Goal: Information Seeking & Learning: Understand process/instructions

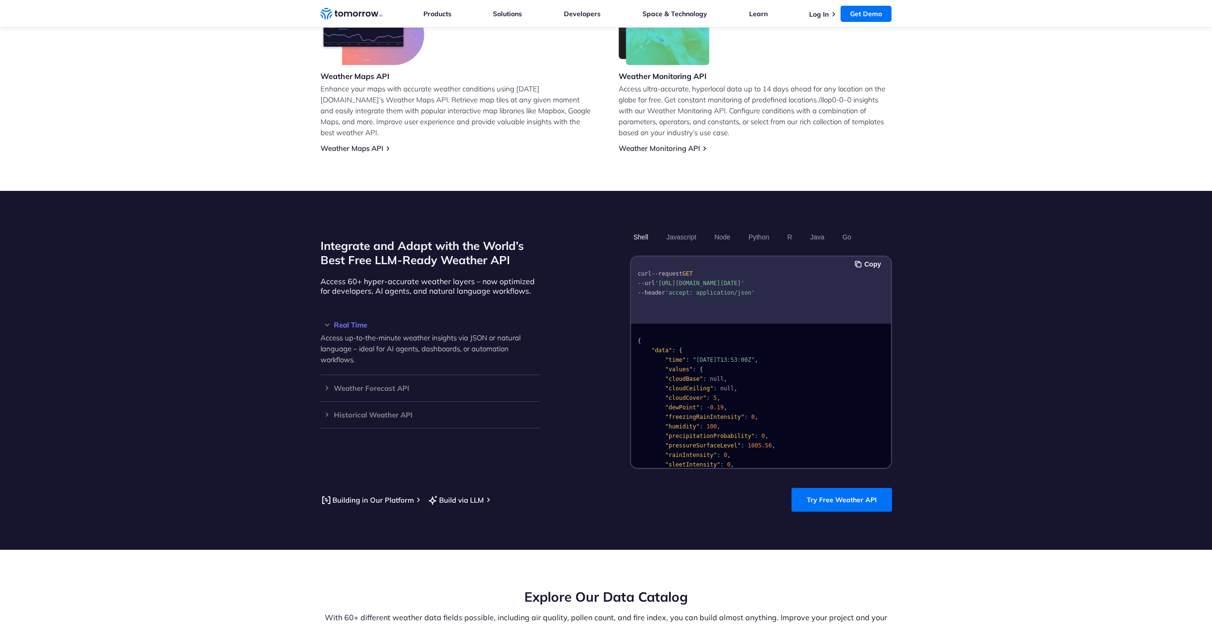
scroll to position [667, 0]
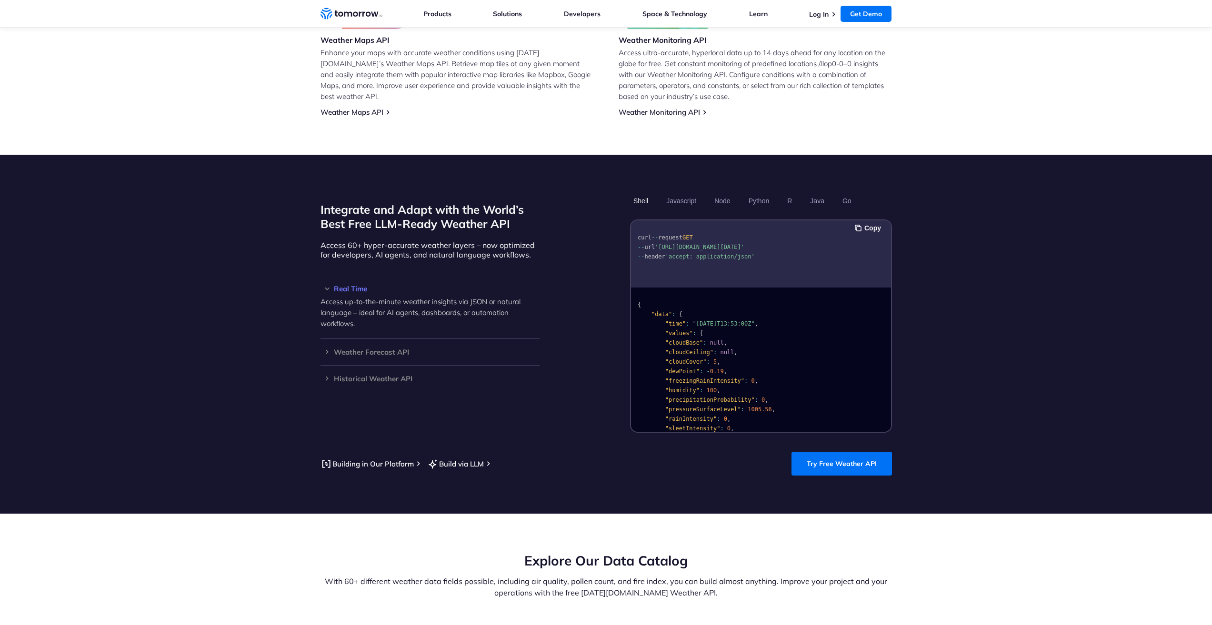
click at [825, 452] on link "Try Free Weather API" at bounding box center [841, 464] width 100 height 24
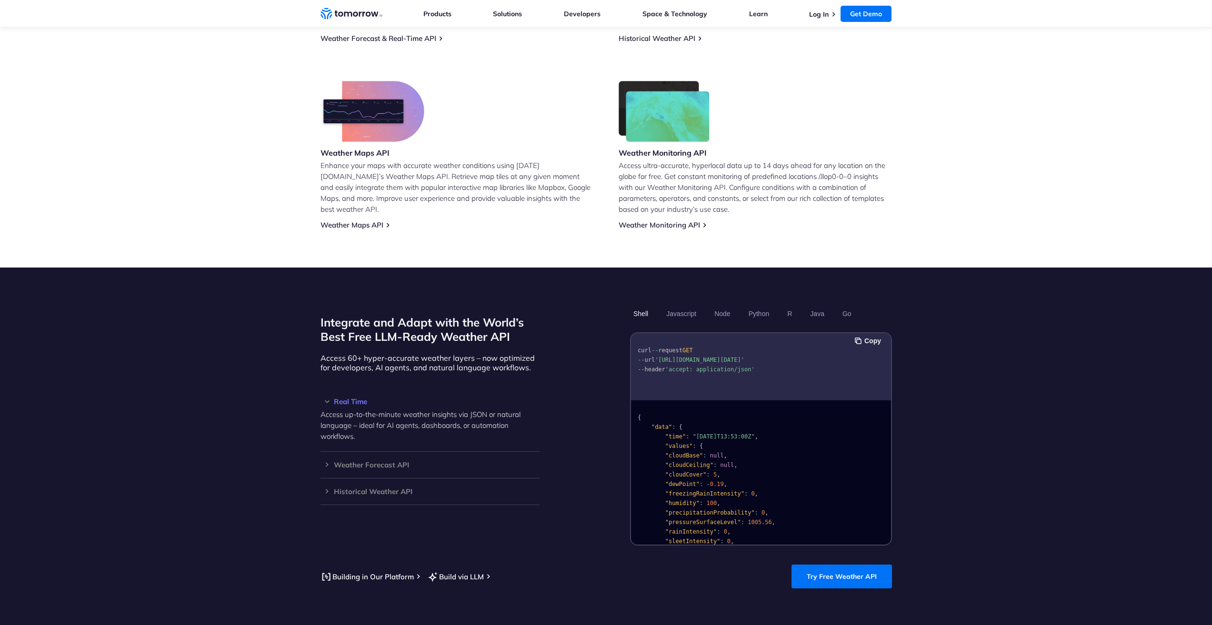
scroll to position [429, 0]
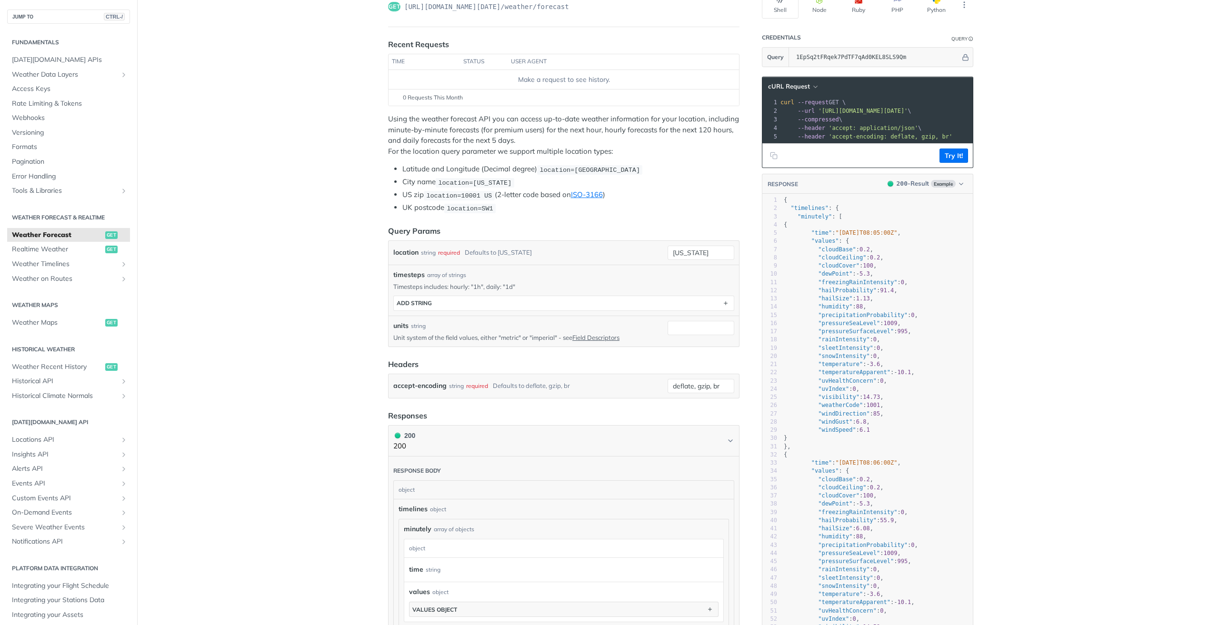
scroll to position [143, 0]
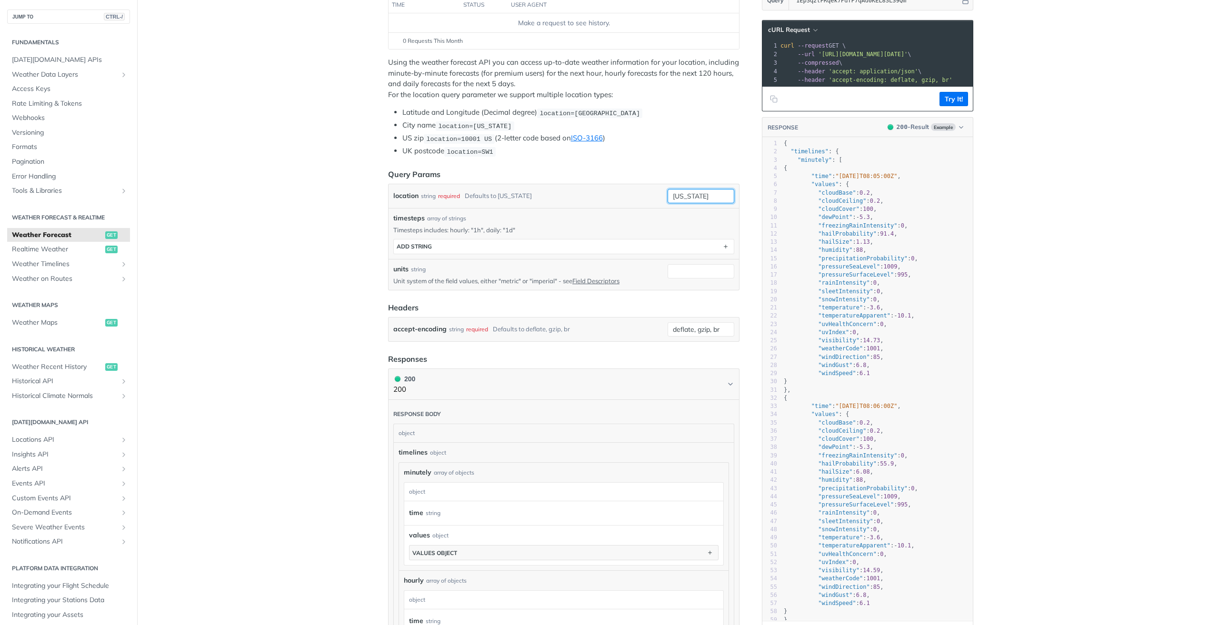
drag, startPoint x: 712, startPoint y: 197, endPoint x: 614, endPoint y: 200, distance: 97.7
click at [614, 200] on div "location string required Defaults to [US_STATE] [US_STATE] required type : stri…" at bounding box center [563, 196] width 341 height 14
type input "voronezh"
click at [1033, 232] on main "JUMP TO CTRL-/ Fundamentals [DATE][DOMAIN_NAME] APIs Weather Data Layers Core P…" at bounding box center [609, 497] width 1219 height 1179
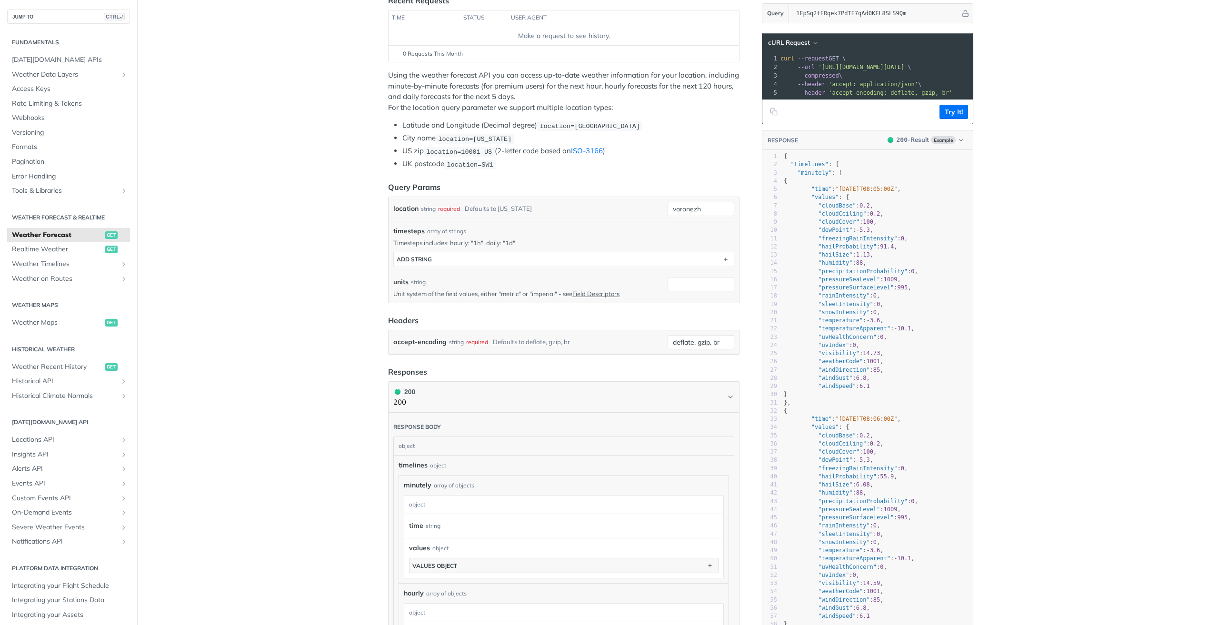
scroll to position [95, 0]
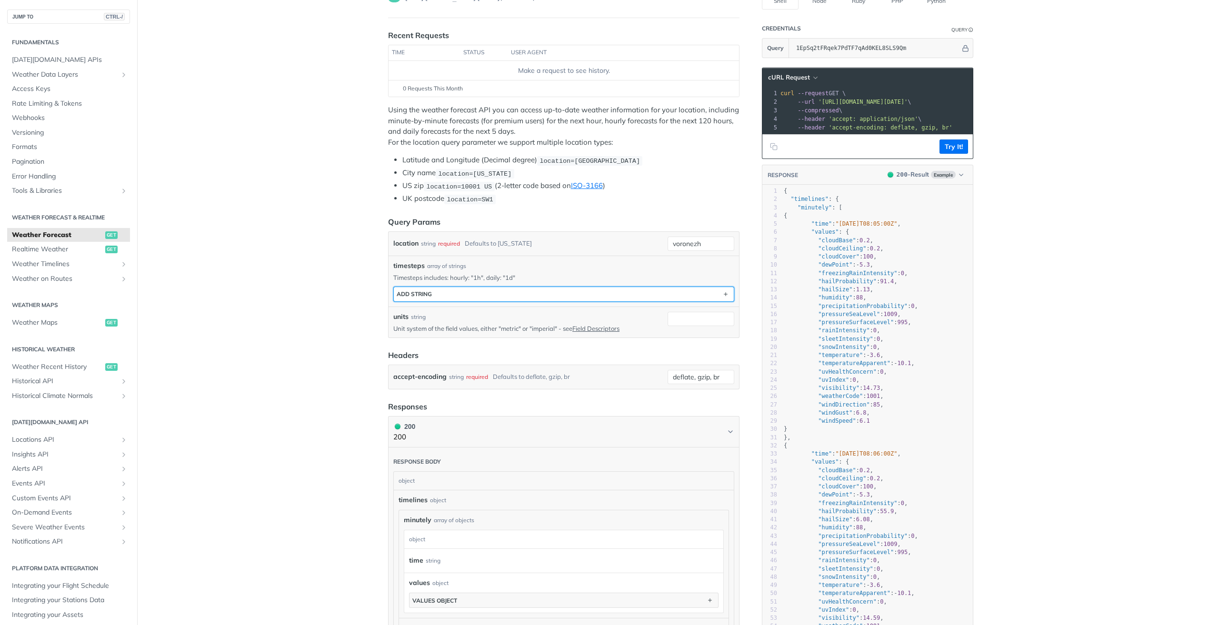
click at [454, 294] on button "ADD string" at bounding box center [564, 294] width 340 height 14
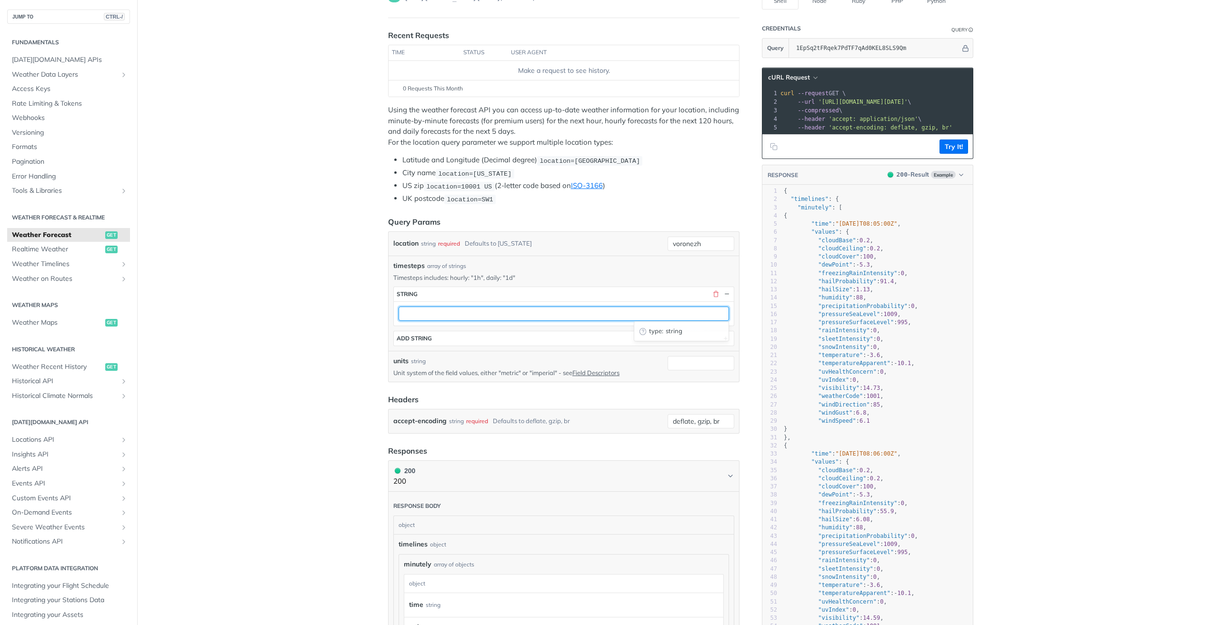
click at [439, 312] on input "text" at bounding box center [564, 314] width 330 height 14
type input "1d"
click at [319, 334] on main "JUMP TO CTRL-/ Fundamentals [DATE][DOMAIN_NAME] APIs Weather Data Layers Core P…" at bounding box center [609, 567] width 1219 height 1223
click at [677, 361] on input "units" at bounding box center [701, 363] width 67 height 14
type input "metric"
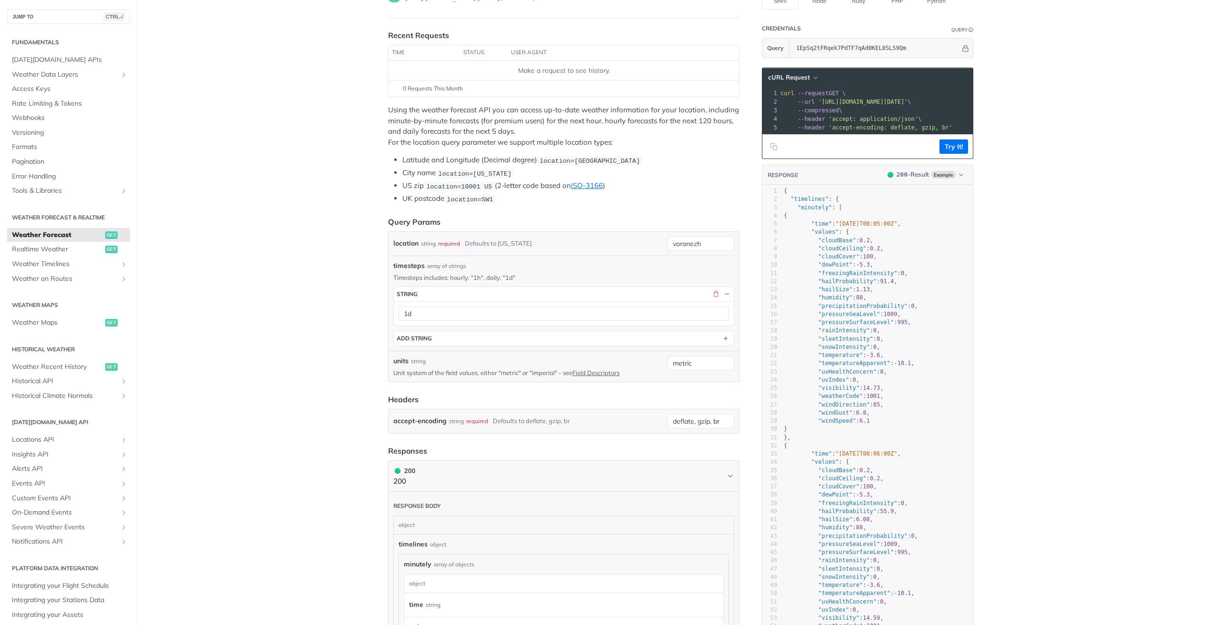
drag, startPoint x: 307, startPoint y: 375, endPoint x: 309, endPoint y: 370, distance: 5.6
click at [308, 374] on main "JUMP TO CTRL-/ Fundamentals [DATE][DOMAIN_NAME] APIs Weather Data Layers Core P…" at bounding box center [609, 567] width 1219 height 1223
click at [939, 154] on button "Try It!" at bounding box center [953, 147] width 29 height 14
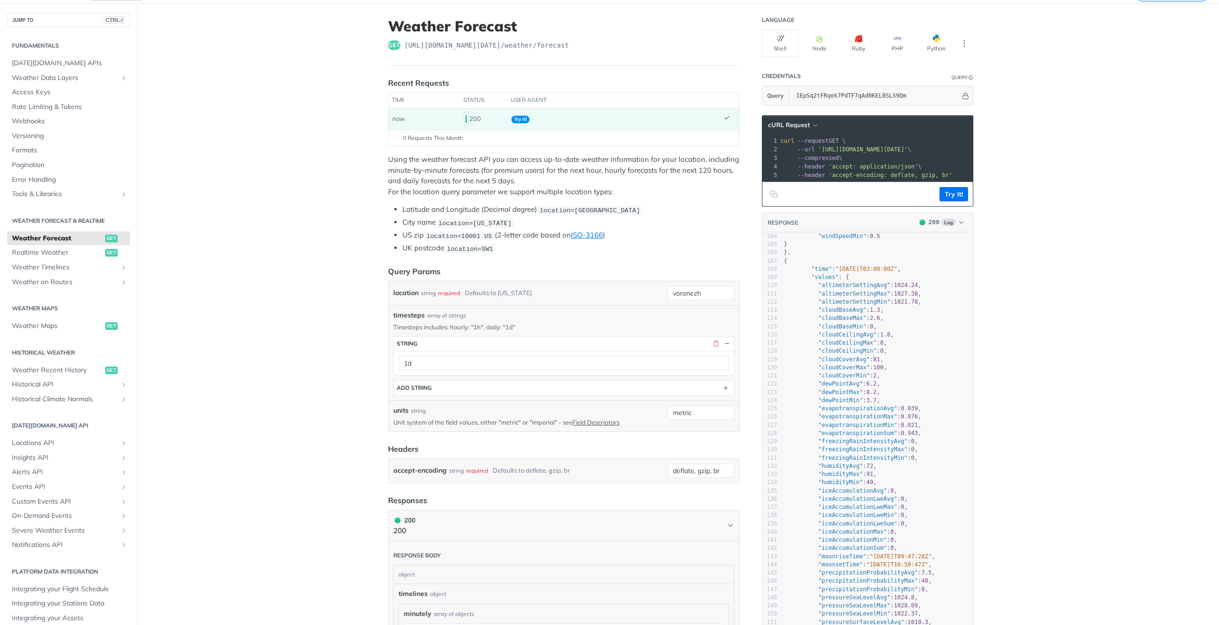
scroll to position [786, 0]
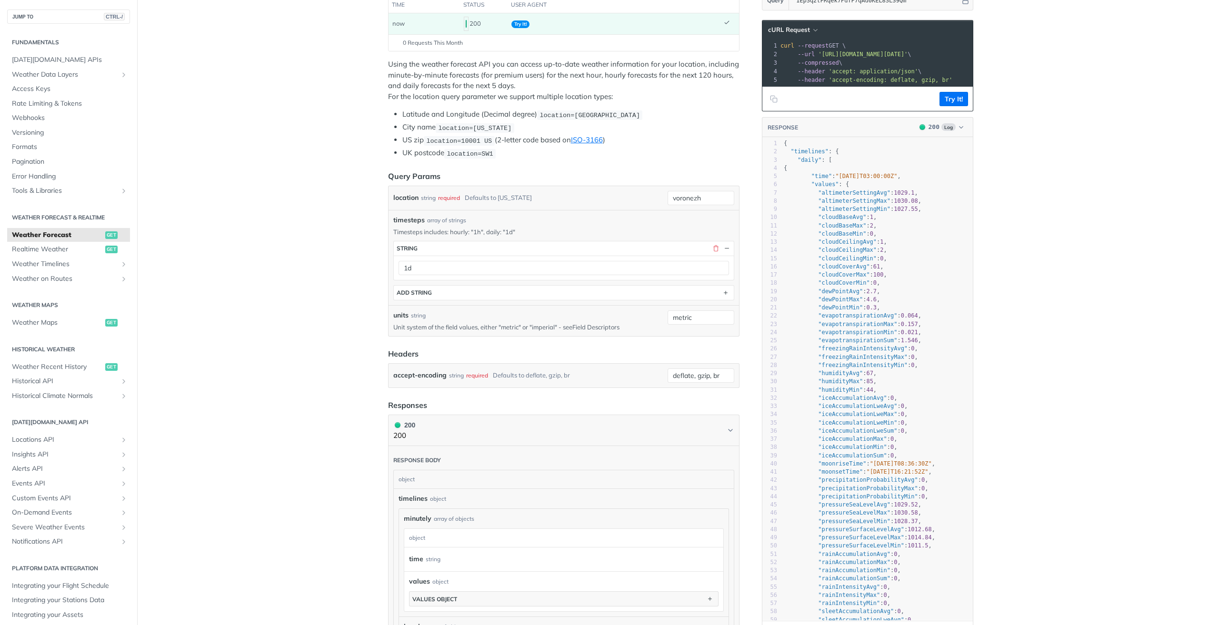
click at [603, 326] on link "Field Descriptors" at bounding box center [595, 327] width 47 height 8
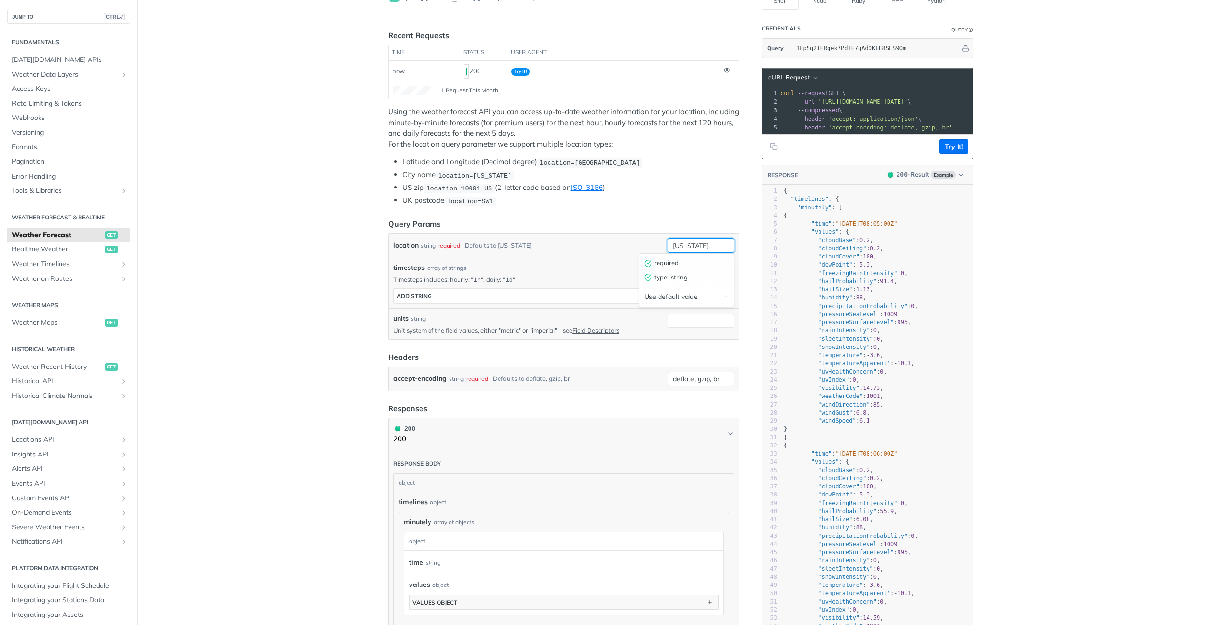
drag, startPoint x: 647, startPoint y: 242, endPoint x: 587, endPoint y: 233, distance: 60.1
click at [586, 234] on div "location string required Defaults to [US_STATE] [US_STATE] required type : stri…" at bounding box center [564, 246] width 350 height 24
type input "voronezh"
click at [451, 293] on button "ADD string" at bounding box center [564, 296] width 340 height 14
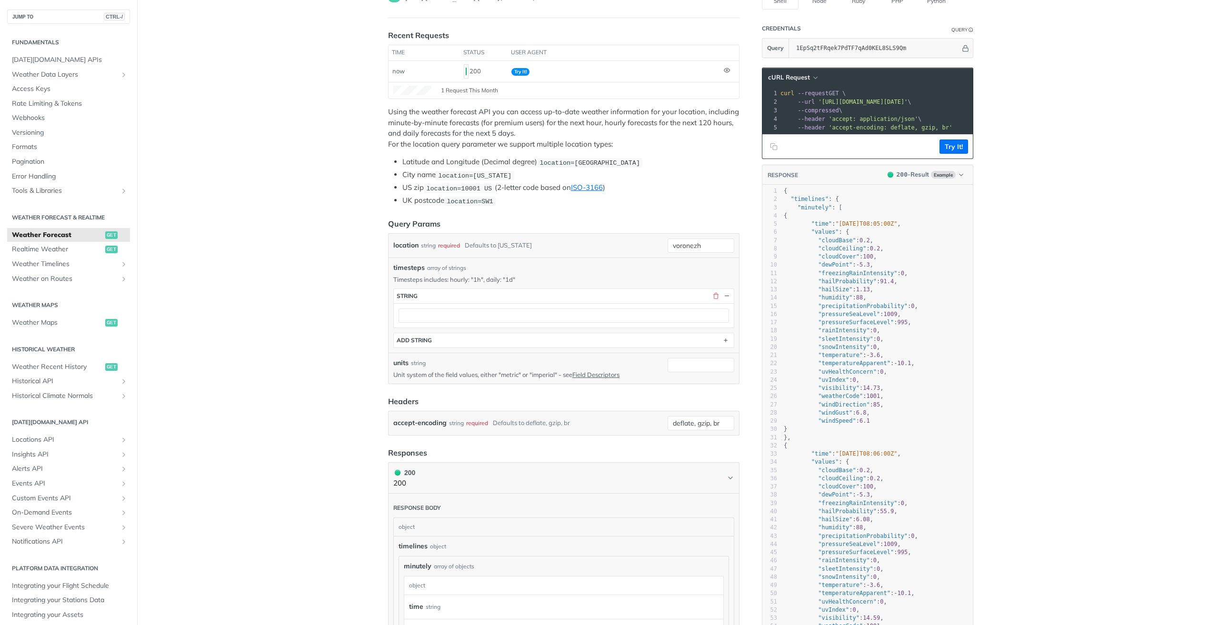
click at [443, 306] on div at bounding box center [564, 315] width 340 height 24
click at [438, 314] on input "text" at bounding box center [564, 316] width 330 height 14
type input "1d"
click at [310, 325] on main "JUMP TO CTRL-/ Fundamentals [DATE][DOMAIN_NAME] APIs Weather Data Layers Core P…" at bounding box center [609, 568] width 1219 height 1225
click at [701, 363] on input "units" at bounding box center [701, 365] width 67 height 14
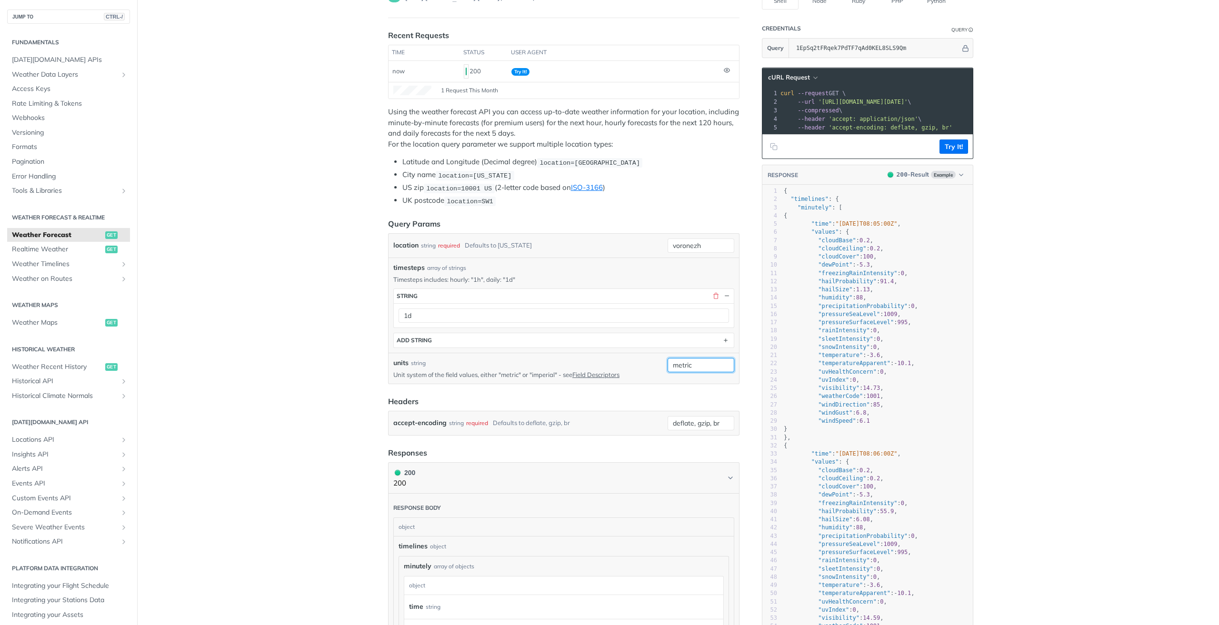
type input "metric"
click at [313, 350] on main "JUMP TO CTRL-/ Fundamentals [DATE][DOMAIN_NAME] APIs Weather Data Layers Core P…" at bounding box center [609, 568] width 1219 height 1225
click at [716, 336] on button "ADD string" at bounding box center [564, 340] width 340 height 14
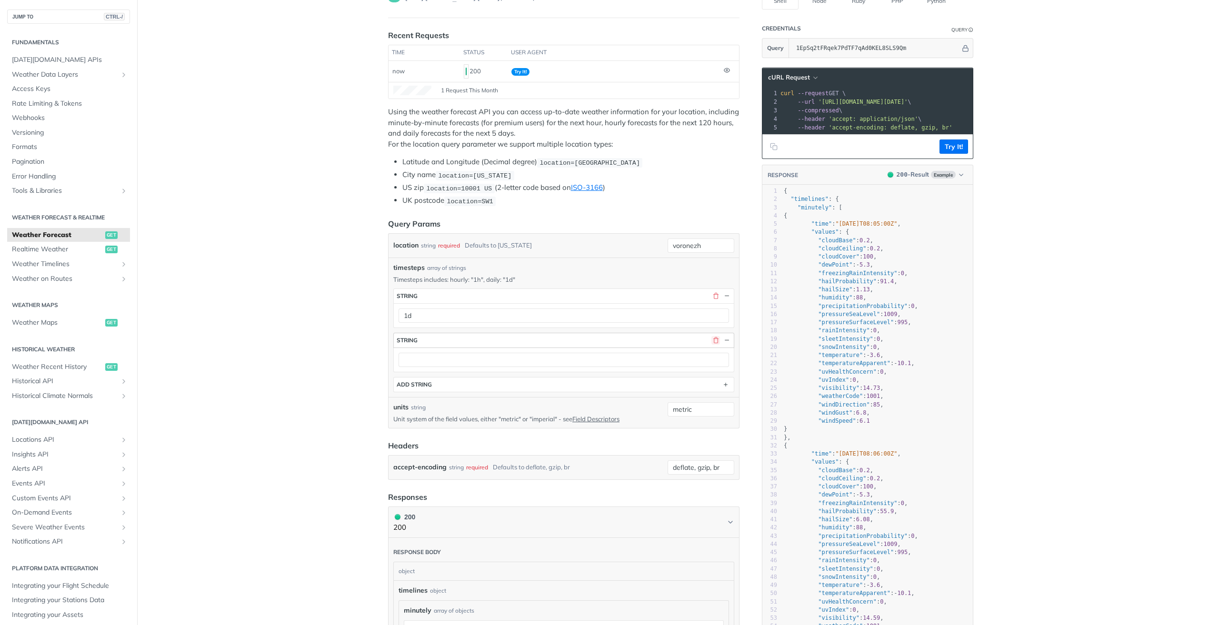
click at [714, 341] on button "button" at bounding box center [715, 340] width 9 height 9
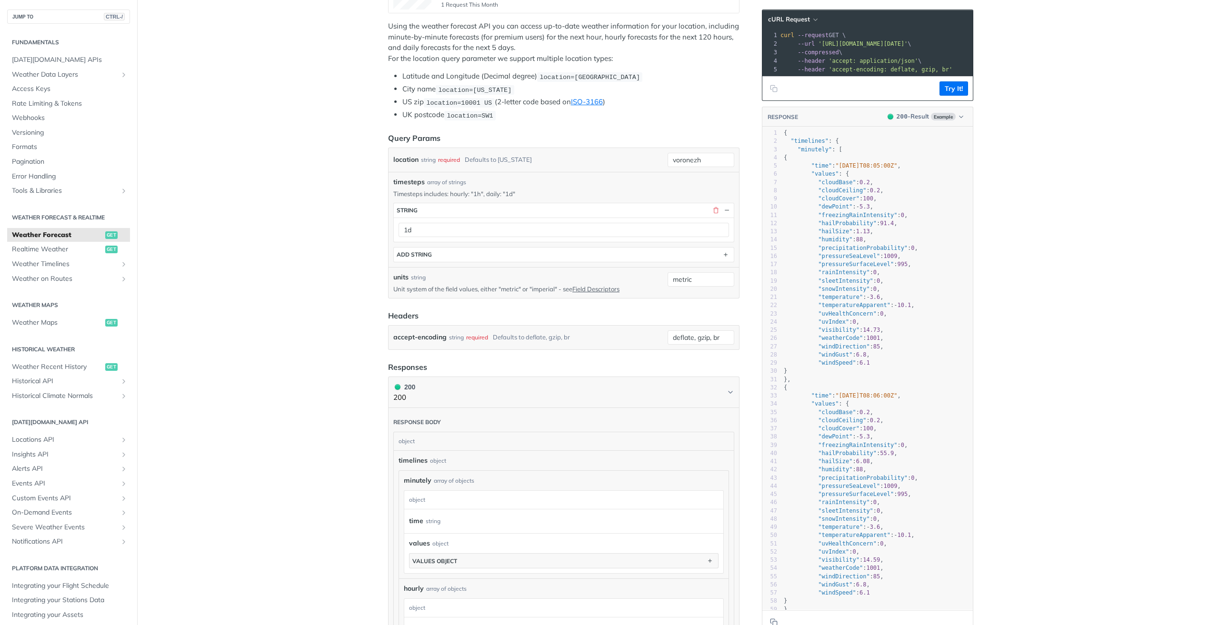
scroll to position [238, 0]
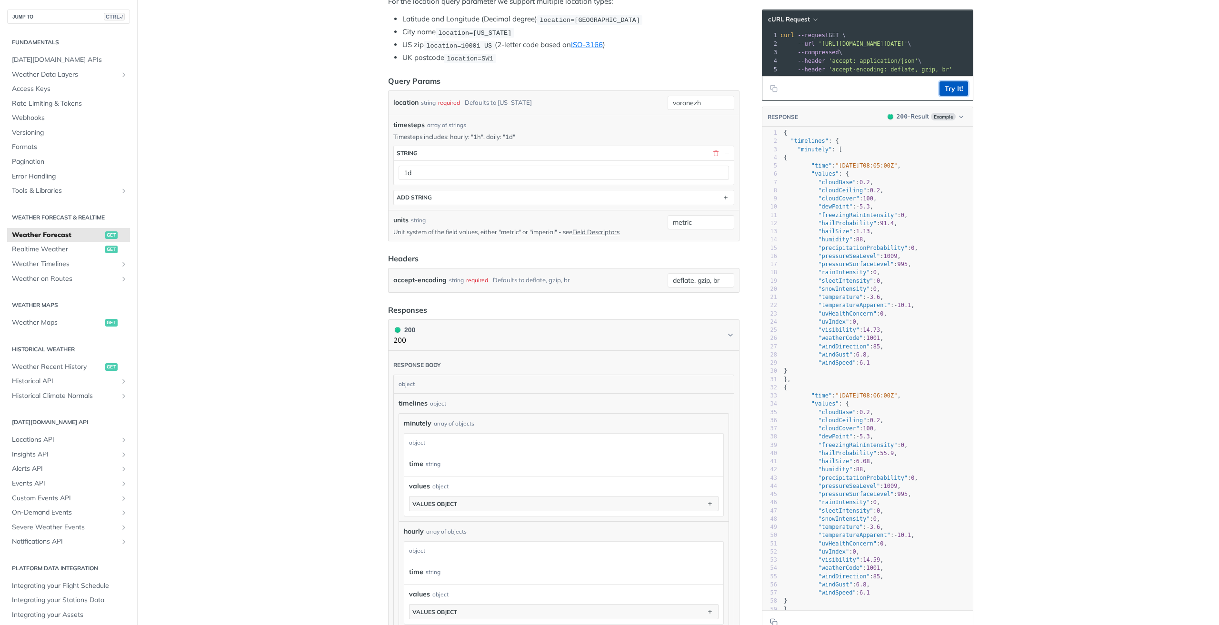
click at [951, 96] on button "Try It!" at bounding box center [953, 88] width 29 height 14
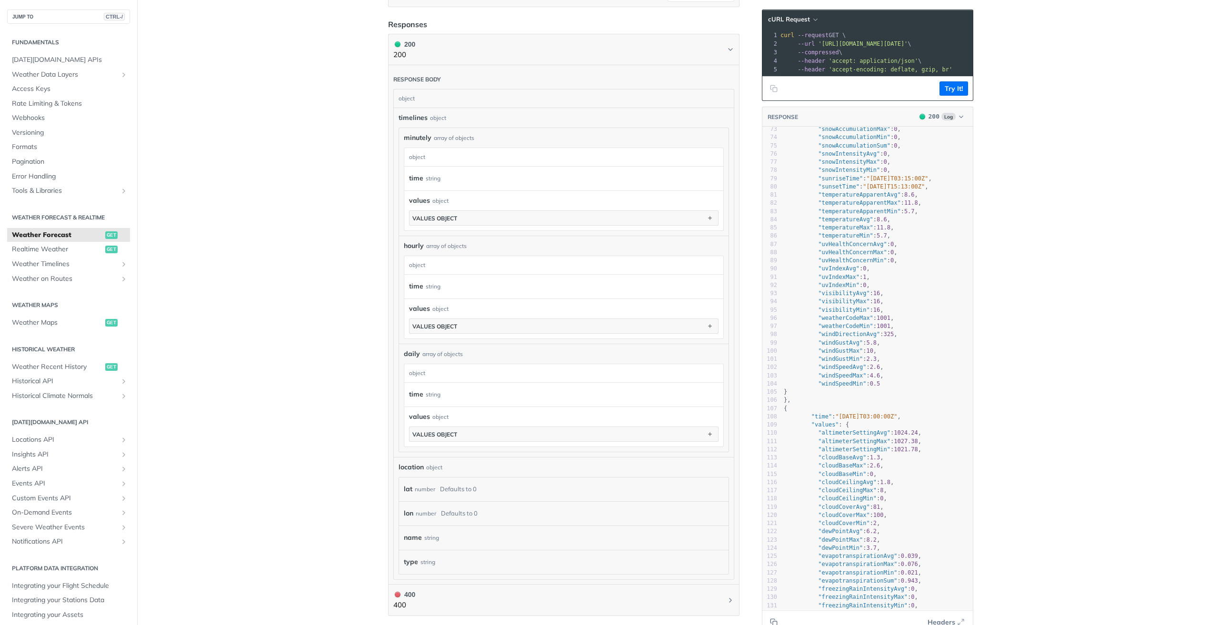
scroll to position [524, 0]
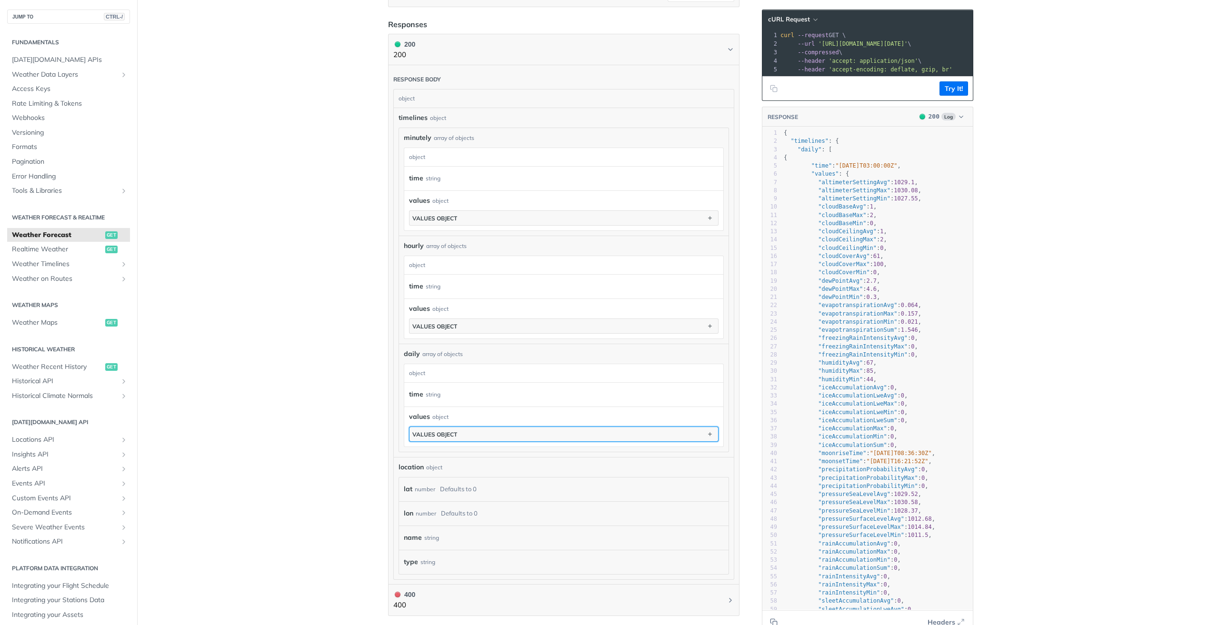
click at [475, 431] on button "values object" at bounding box center [563, 434] width 309 height 14
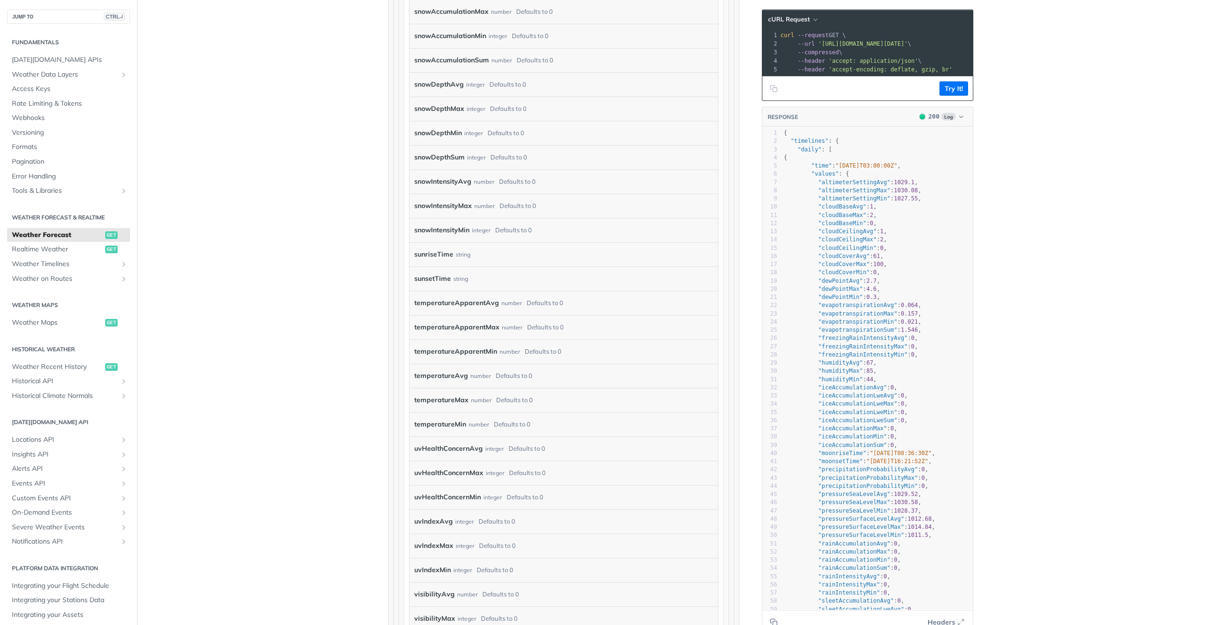
scroll to position [234, 0]
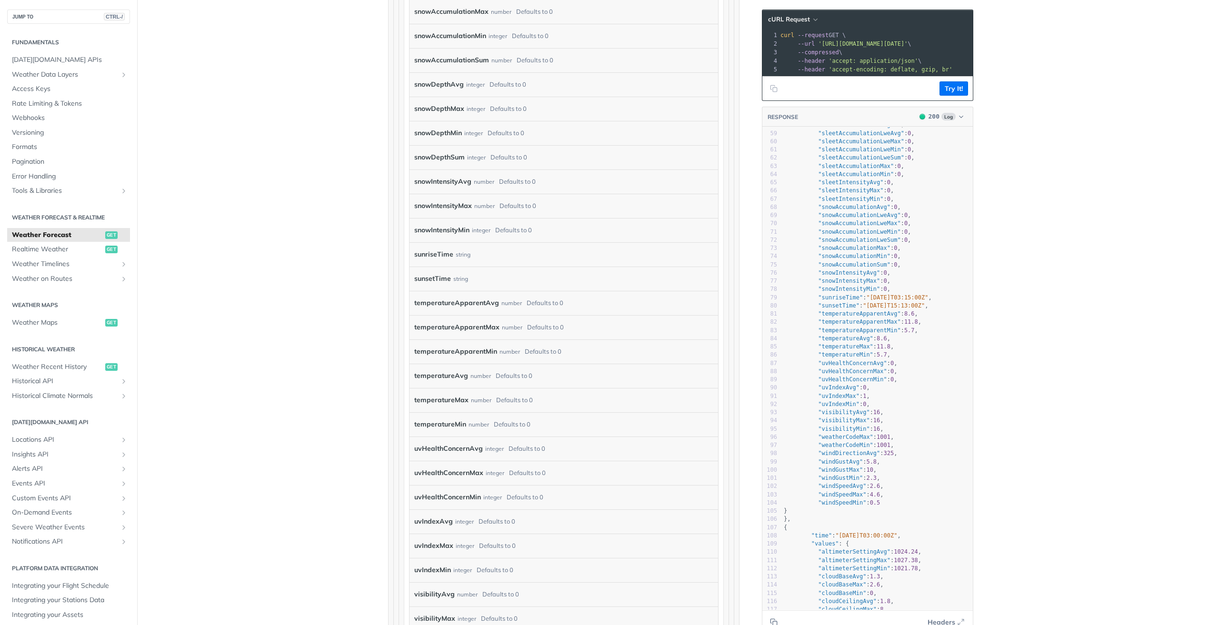
click at [436, 424] on label "temperatureMin" at bounding box center [440, 425] width 52 height 14
click at [540, 425] on div "temperatureMin number Defaults to 0" at bounding box center [559, 425] width 290 height 14
click at [539, 425] on div "temperatureMin number Defaults to 0" at bounding box center [559, 425] width 290 height 14
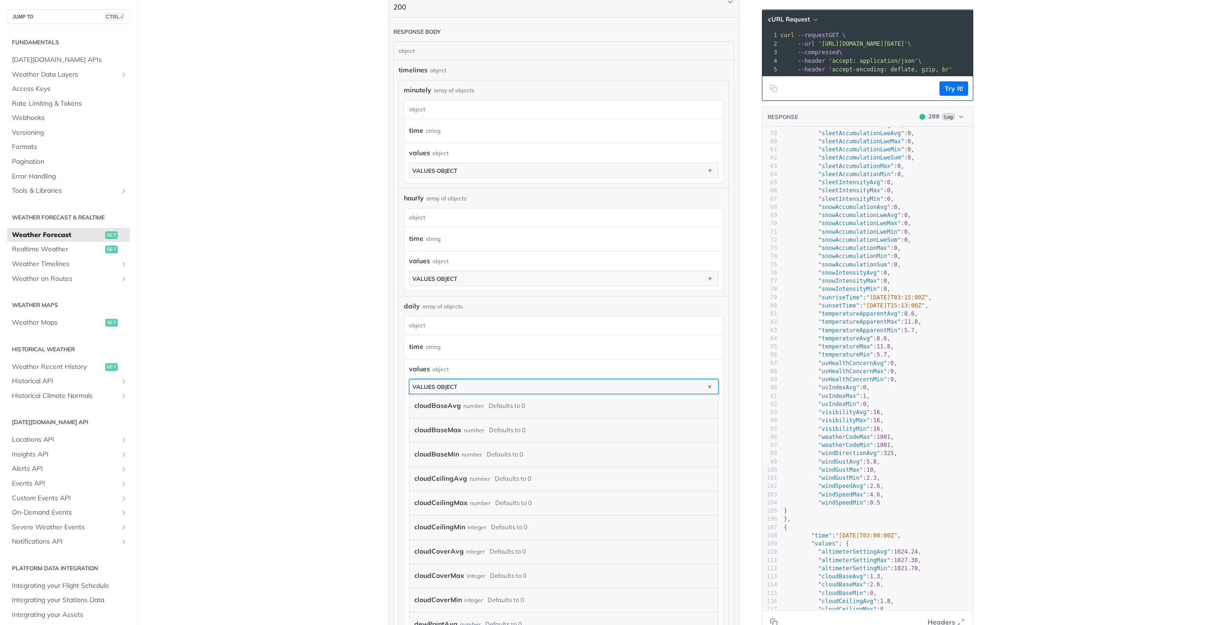
click at [471, 381] on button "values object" at bounding box center [563, 386] width 309 height 14
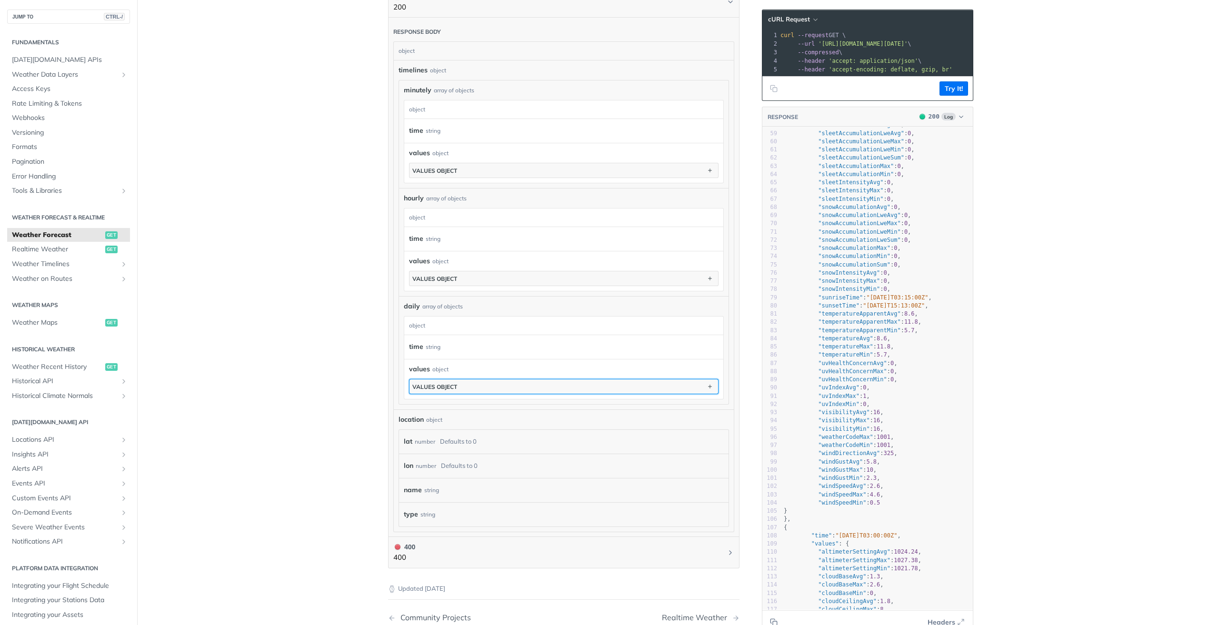
click at [471, 382] on button "values object" at bounding box center [563, 386] width 309 height 14
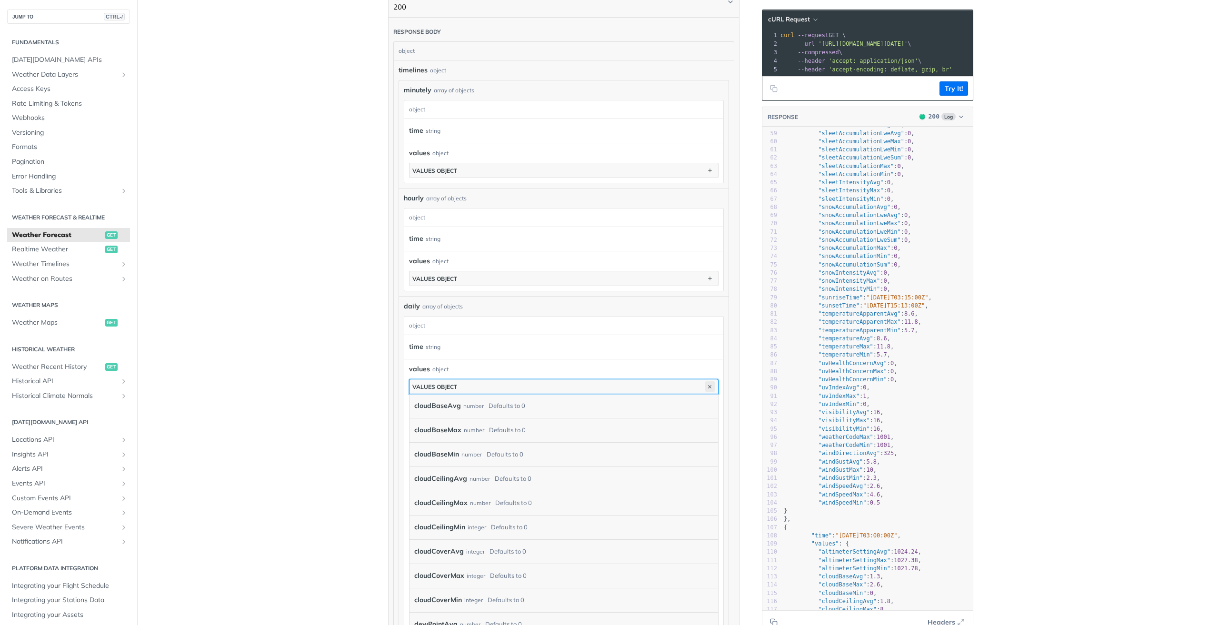
click at [708, 388] on icon "button" at bounding box center [710, 386] width 10 height 10
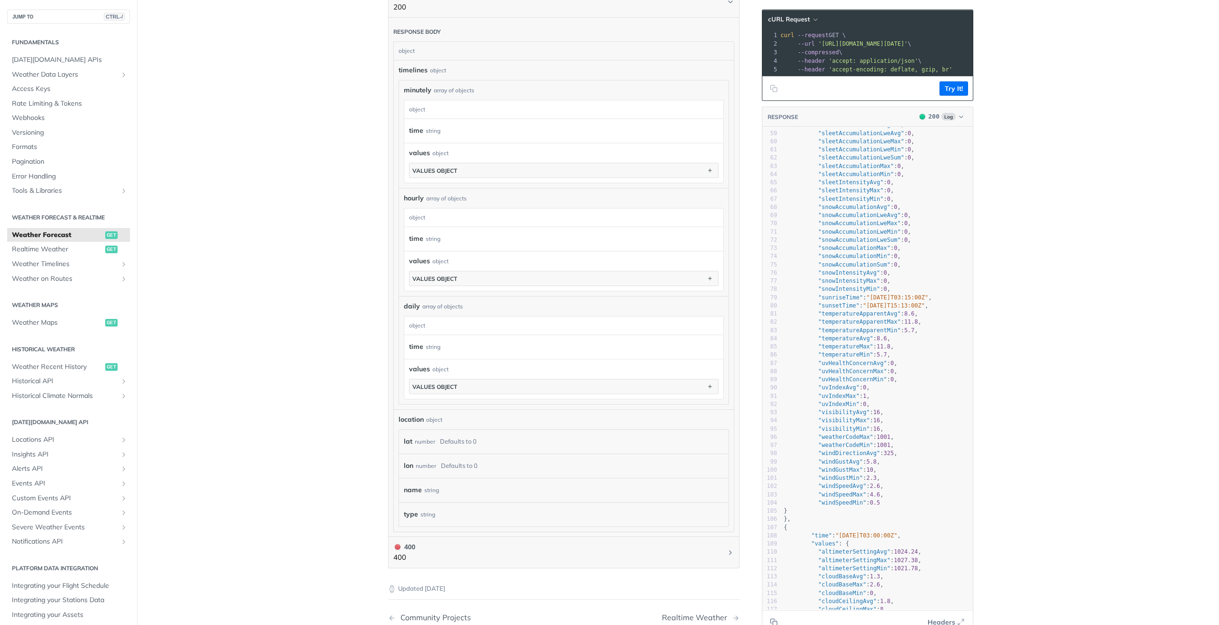
click at [447, 365] on div "values object" at bounding box center [563, 369] width 309 height 10
click at [456, 368] on div "values object" at bounding box center [563, 369] width 309 height 10
click at [450, 387] on div "values object" at bounding box center [434, 386] width 45 height 7
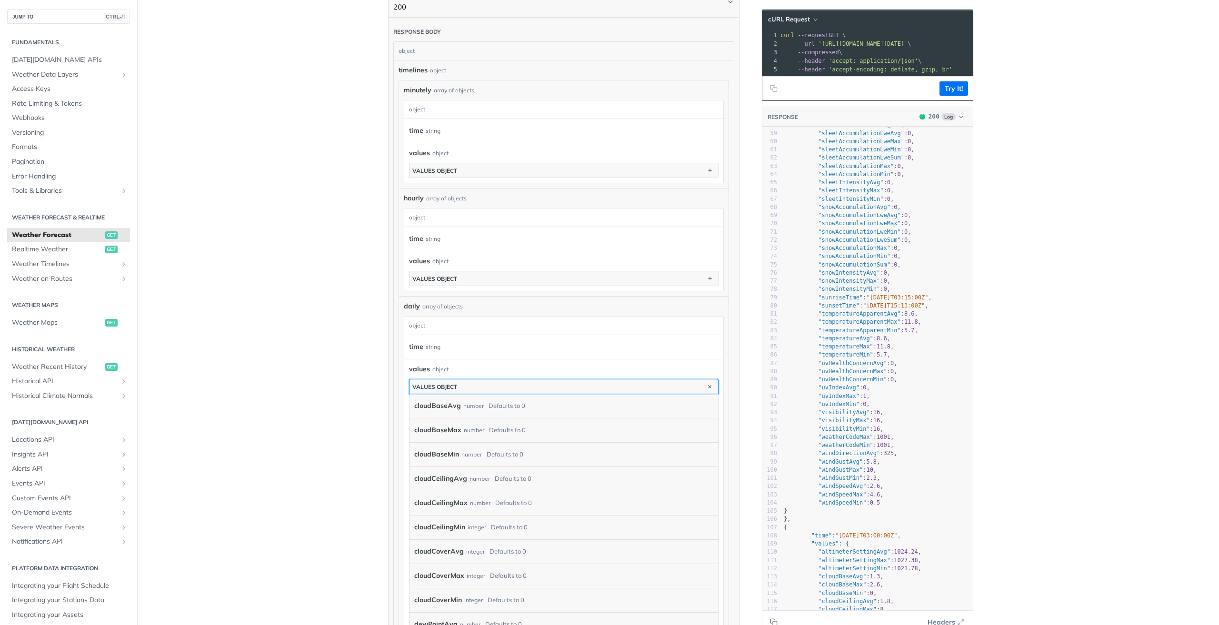
click at [470, 385] on button "values object" at bounding box center [563, 386] width 309 height 14
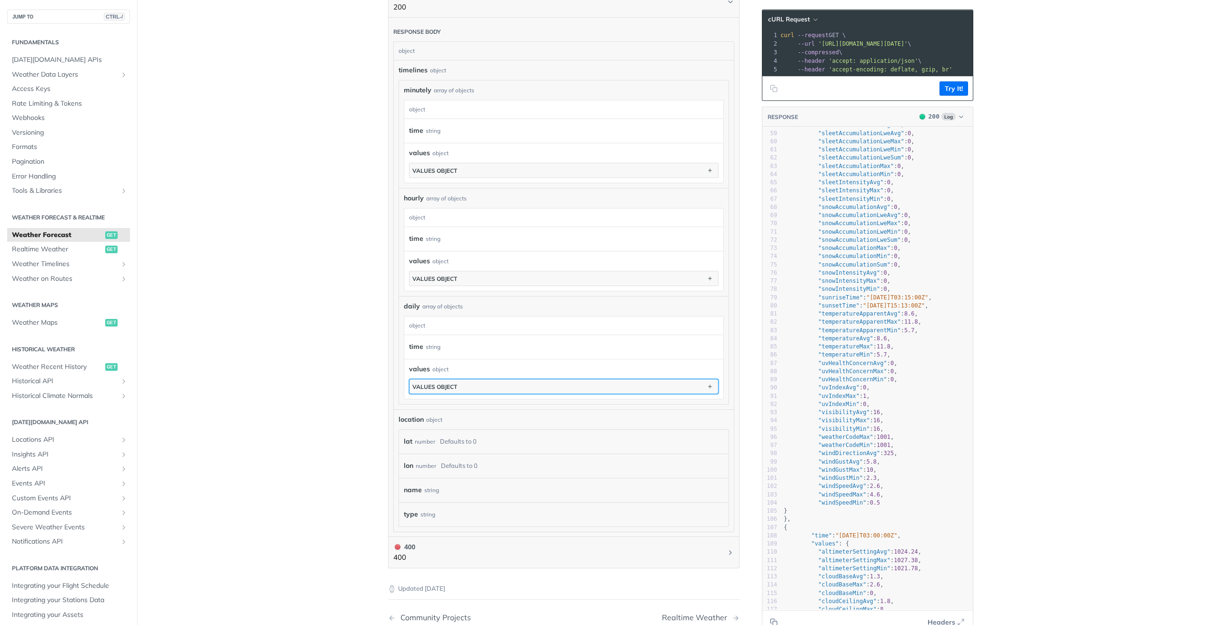
click at [499, 387] on button "values object" at bounding box center [563, 386] width 309 height 14
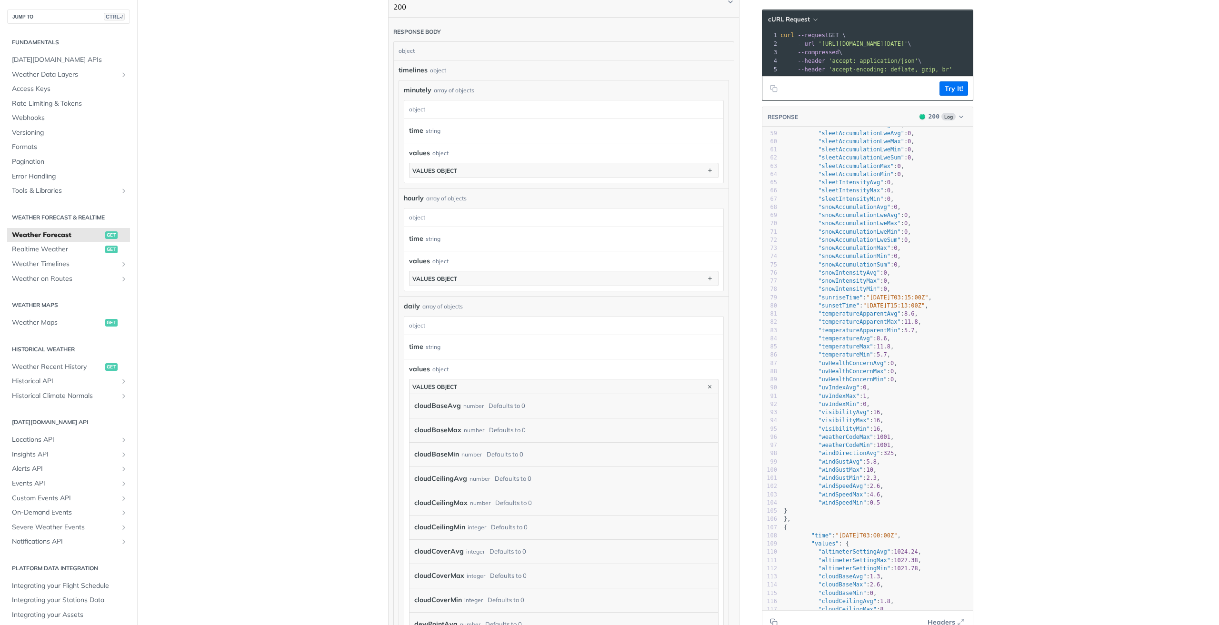
click at [539, 404] on div "cloudBaseAvg number Defaults to 0" at bounding box center [559, 406] width 290 height 14
click at [504, 406] on div "Defaults to 0" at bounding box center [507, 406] width 37 height 14
click at [444, 403] on label "cloudBaseAvg" at bounding box center [437, 406] width 47 height 14
click at [444, 404] on label "cloudBaseAvg" at bounding box center [437, 406] width 47 height 14
click at [707, 387] on icon "button" at bounding box center [710, 386] width 10 height 10
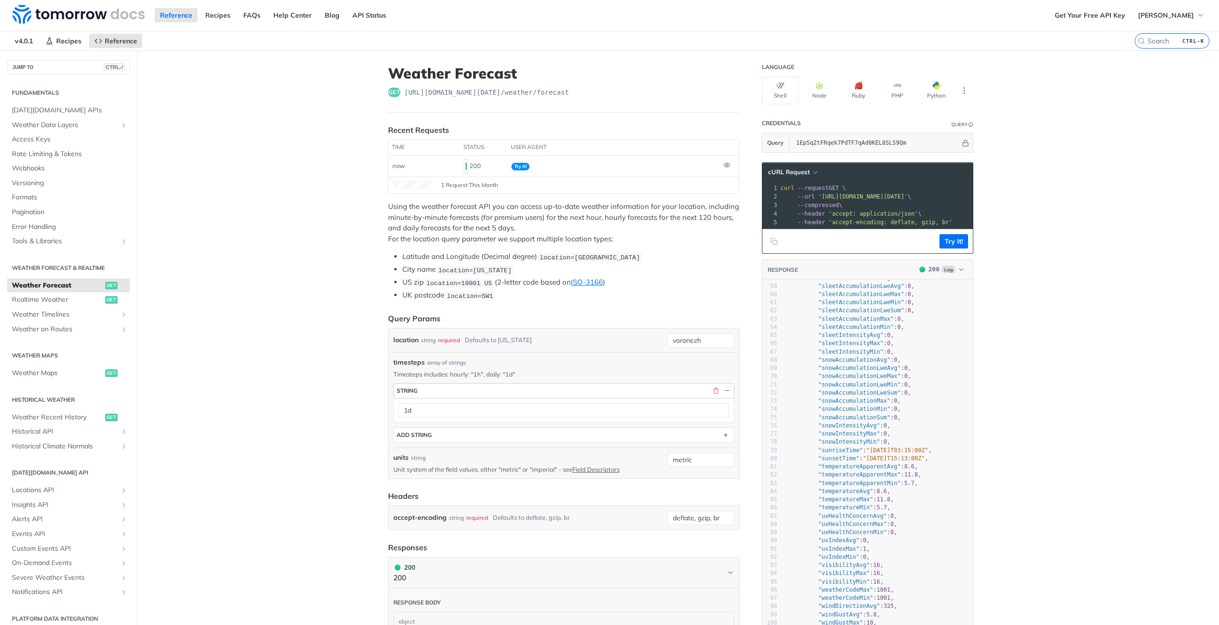
scroll to position [0, 0]
click at [812, 172] on icon "button" at bounding box center [815, 173] width 7 height 7
click at [744, 215] on div "HTTPie" at bounding box center [772, 215] width 94 height 14
drag, startPoint x: 808, startPoint y: 208, endPoint x: 959, endPoint y: 209, distance: 151.9
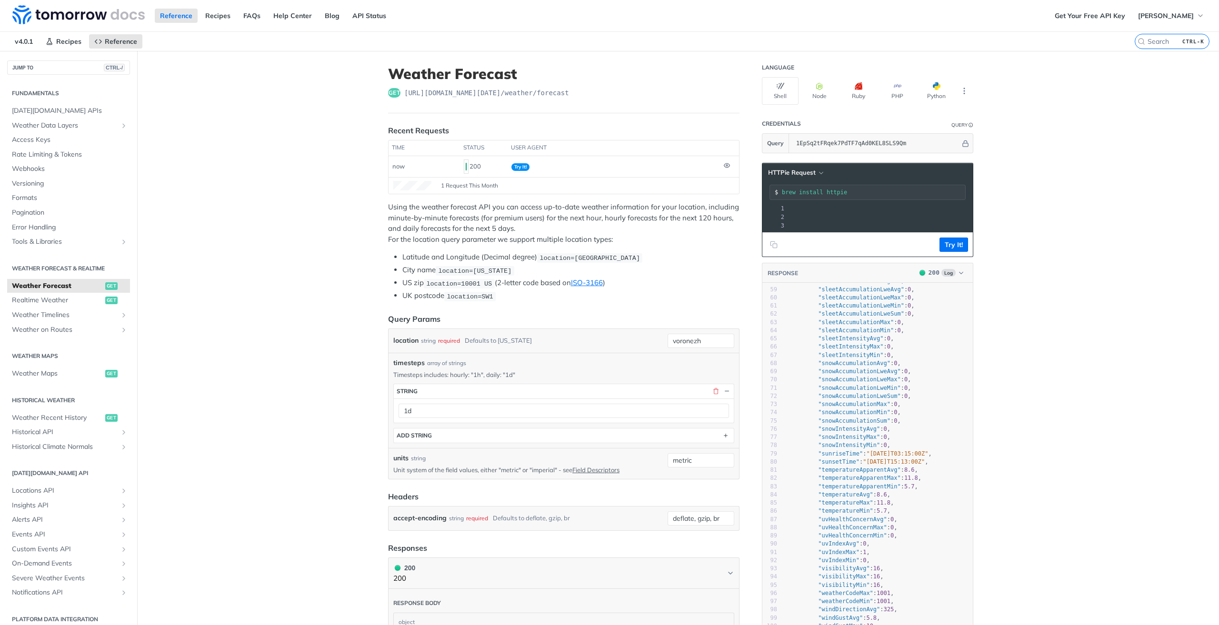
click at [656, 209] on span "'[URL][DOMAIN_NAME][DATE]'" at bounding box center [611, 208] width 90 height 7
copy span "[URL][DOMAIN_NAME][DATE]"
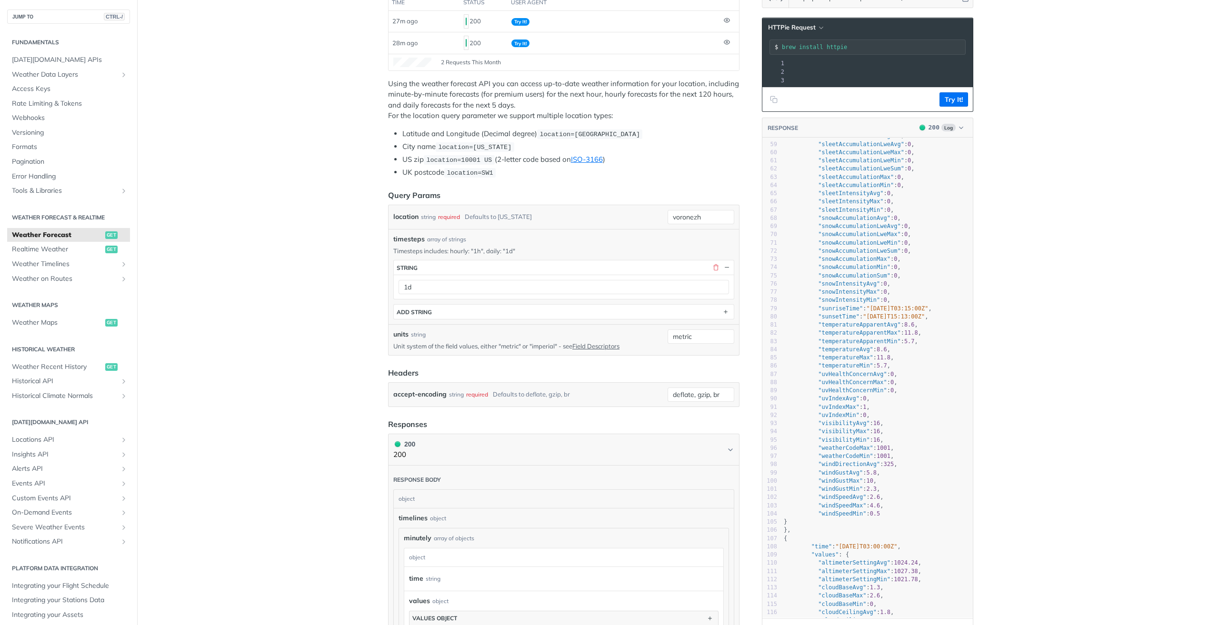
scroll to position [143, 0]
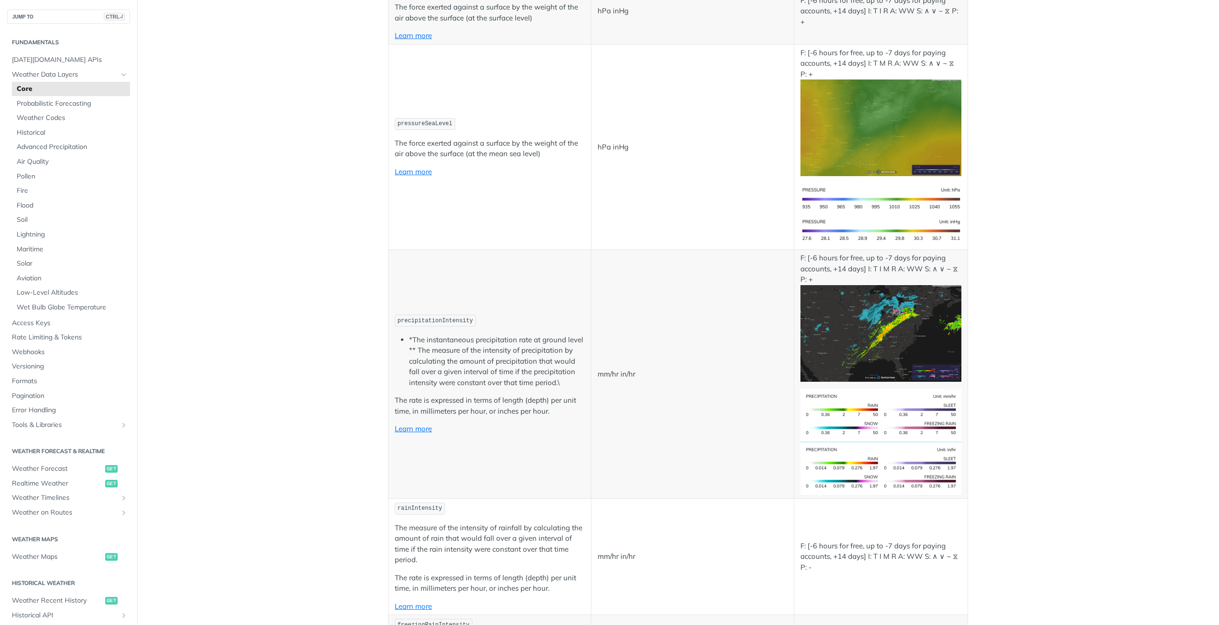
scroll to position [1476, 0]
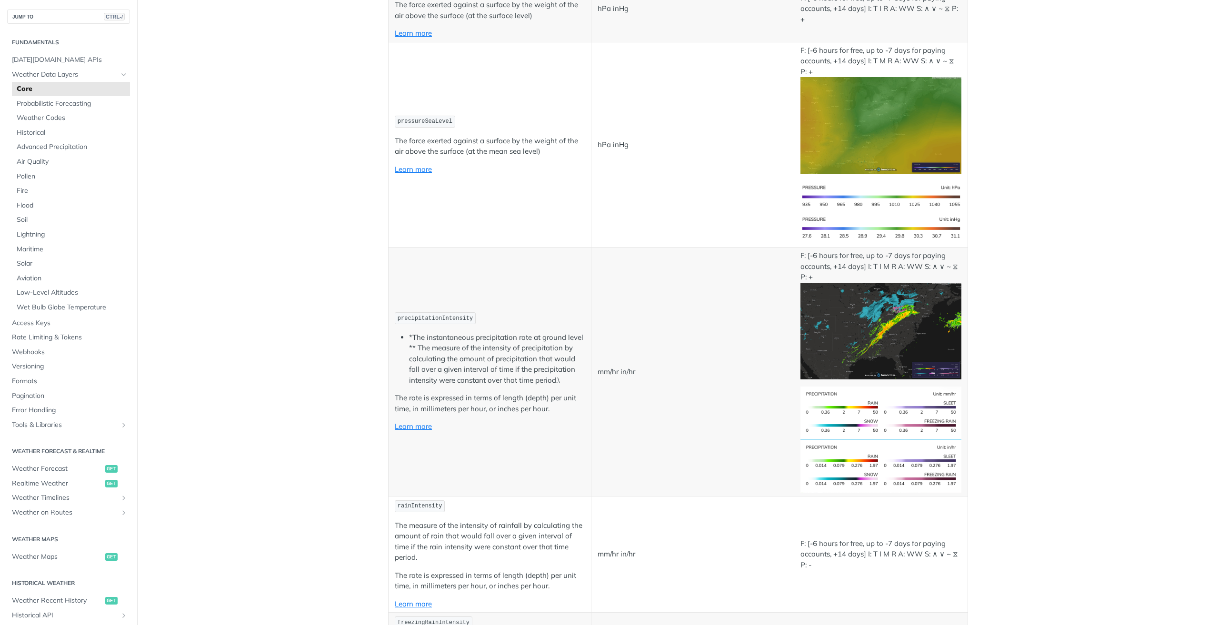
click at [435, 318] on span "precipitationIntensity" at bounding box center [435, 318] width 75 height 7
click at [429, 302] on div at bounding box center [429, 302] width 0 height 0
click at [548, 277] on td "precipitationIntensity *The instantaneous precipitation rate at ground level **…" at bounding box center [490, 372] width 203 height 249
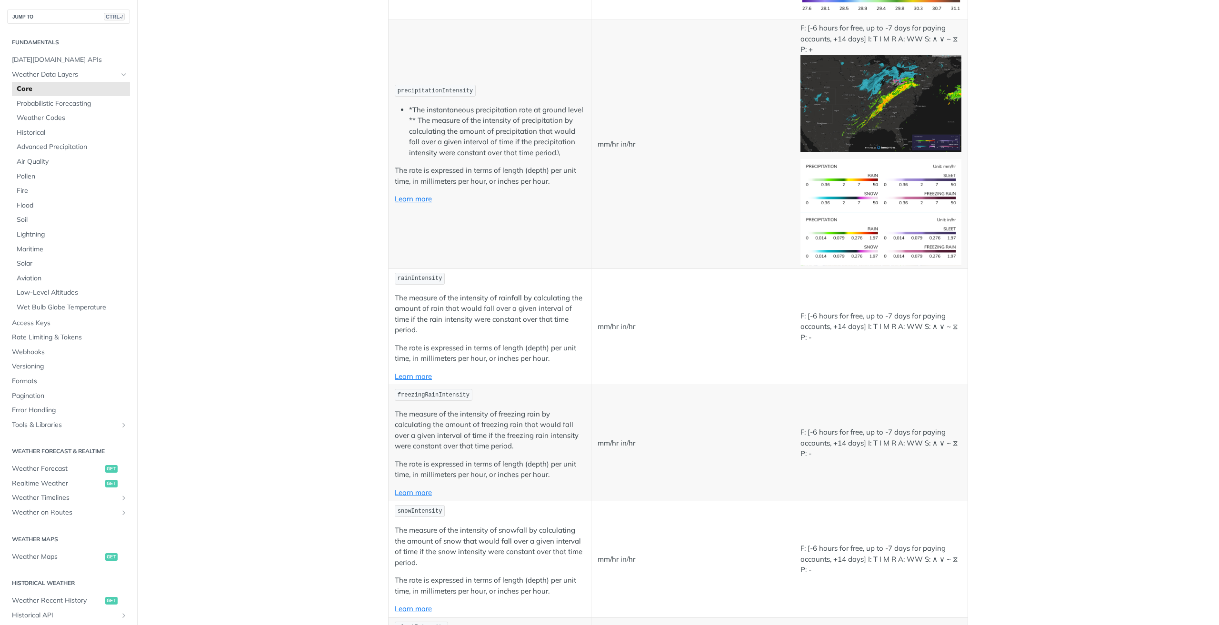
scroll to position [1714, 0]
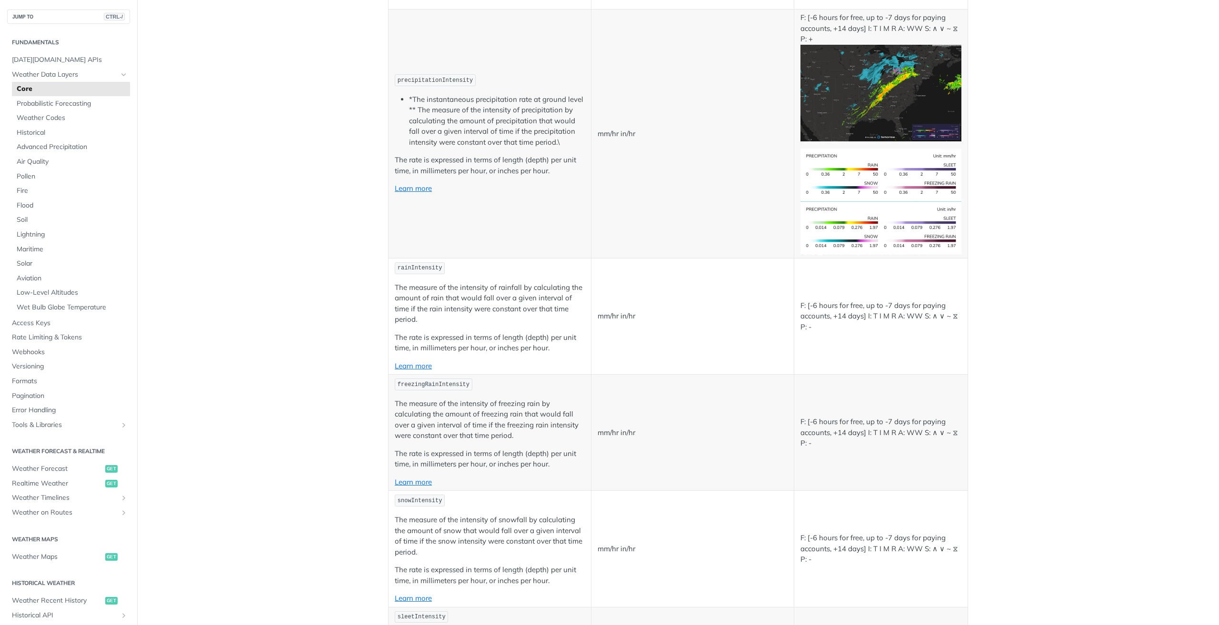
click at [421, 269] on span "rainIntensity" at bounding box center [420, 268] width 45 height 7
click at [415, 272] on div at bounding box center [415, 272] width 0 height 0
click at [617, 285] on td "mm/hr in/hr" at bounding box center [692, 316] width 203 height 116
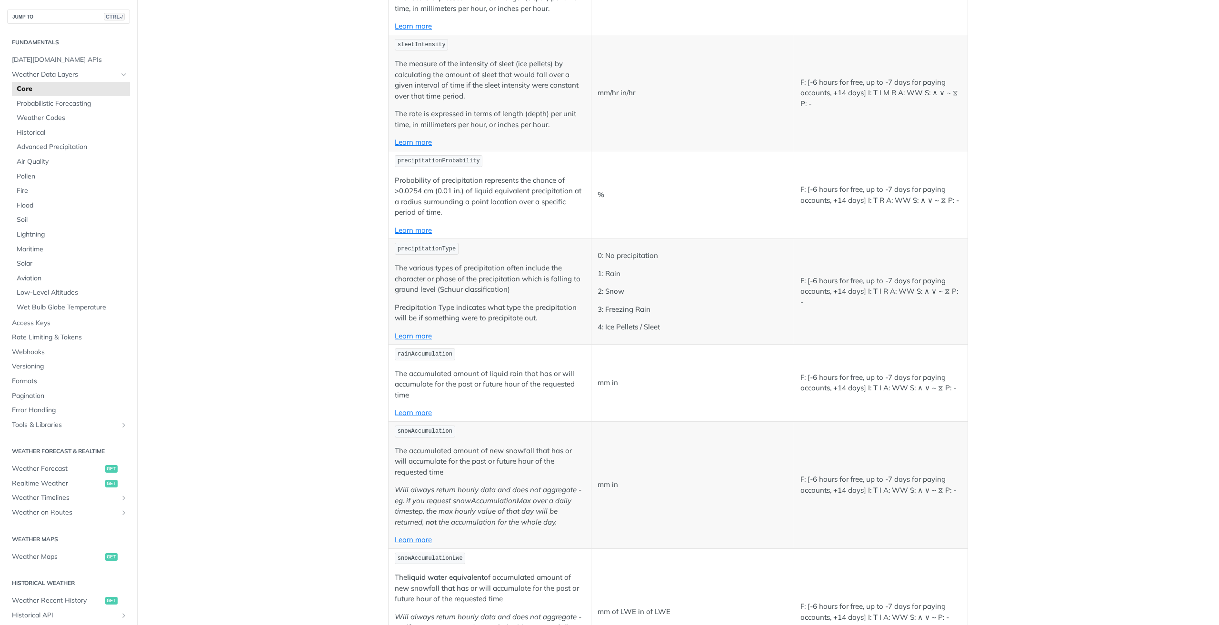
scroll to position [2285, 0]
click at [459, 160] on span "precipitationProbability" at bounding box center [439, 162] width 82 height 7
click at [453, 145] on div at bounding box center [453, 145] width 0 height 0
click at [647, 149] on td "mm/hr in/hr" at bounding box center [692, 94] width 203 height 116
